Goal: Information Seeking & Learning: Learn about a topic

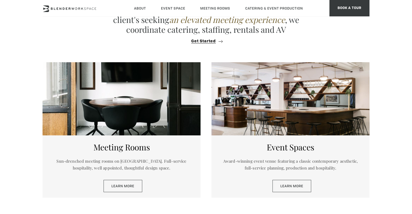
scroll to position [235, 0]
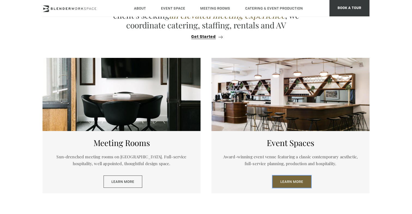
click at [286, 182] on link "Learn More" at bounding box center [292, 181] width 39 height 13
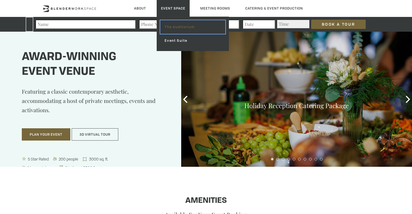
click at [176, 28] on link "The Auditorium" at bounding box center [192, 27] width 65 height 14
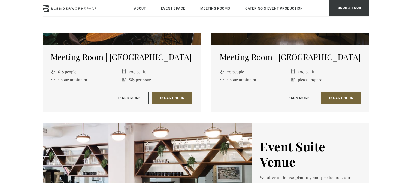
scroll to position [771, 0]
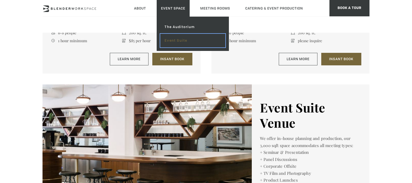
click at [175, 40] on link "Event Suite" at bounding box center [192, 41] width 65 height 14
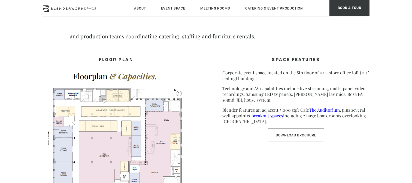
scroll to position [275, 0]
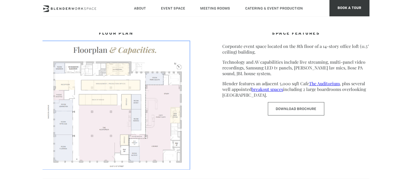
click at [105, 106] on img at bounding box center [116, 105] width 147 height 128
